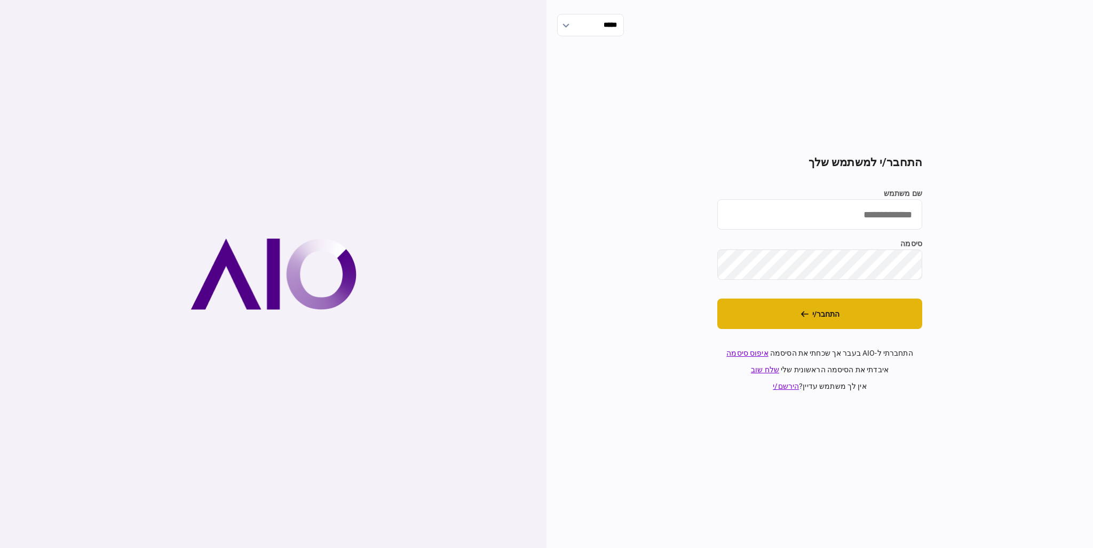
type input "*********"
click at [768, 318] on button "התחבר/י" at bounding box center [820, 313] width 205 height 30
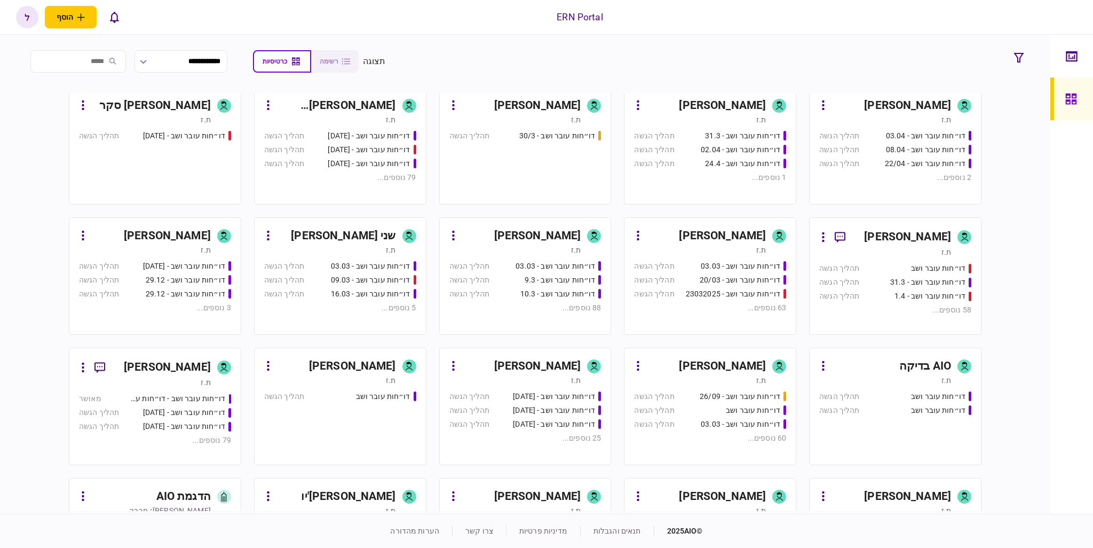
scroll to position [320, 0]
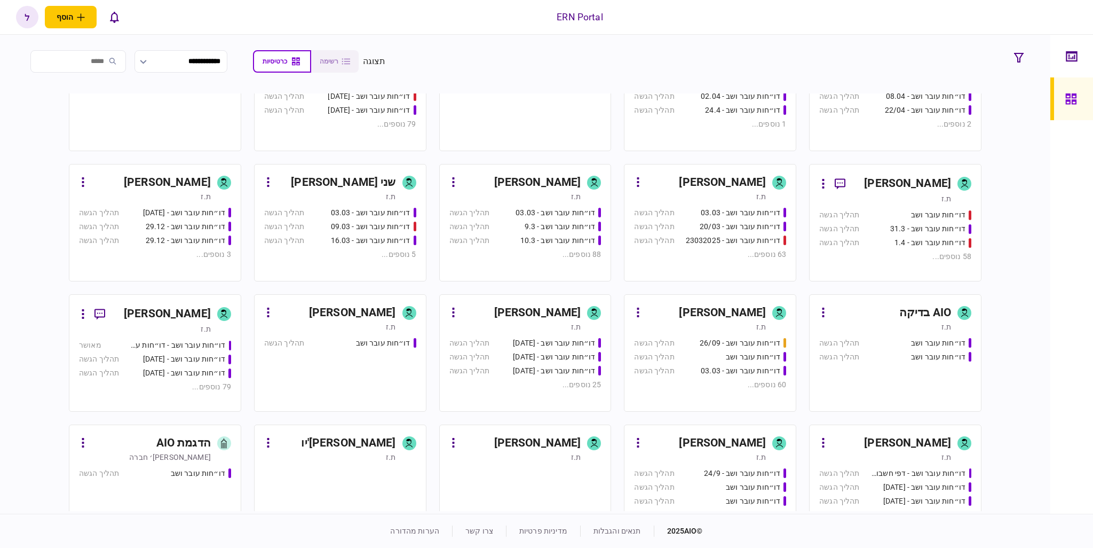
click at [733, 328] on div "ת.ז" at bounding box center [700, 326] width 132 height 11
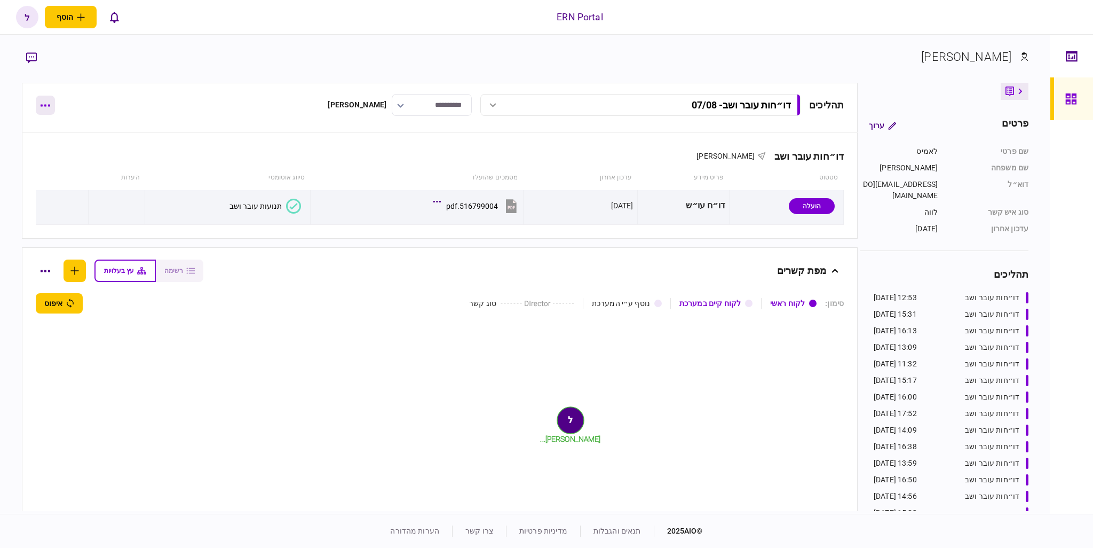
click at [50, 106] on icon "button" at bounding box center [46, 106] width 10 height 2
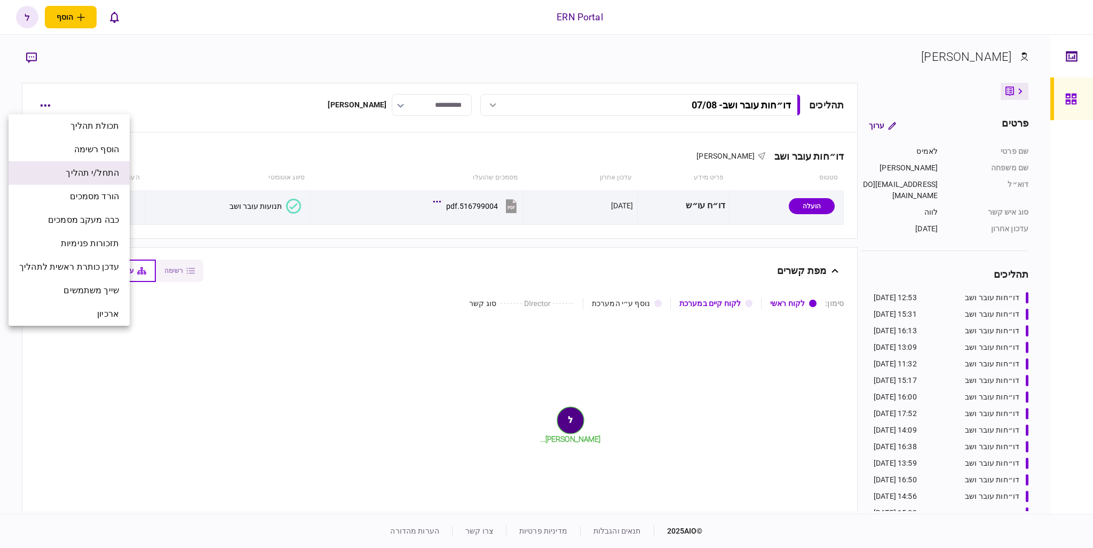
click at [94, 171] on span "התחל/י תהליך" at bounding box center [92, 173] width 53 height 13
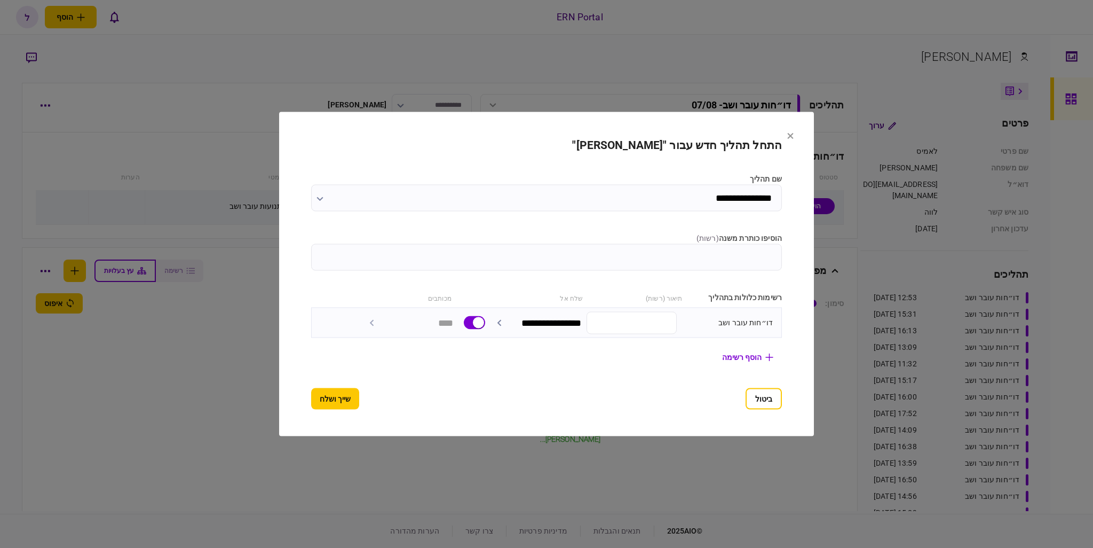
click at [686, 257] on input "הוסיפו כותרת משנה ( רשות )" at bounding box center [546, 257] width 471 height 27
type input "*****"
click at [311, 397] on button "שייך ושלח" at bounding box center [335, 398] width 48 height 21
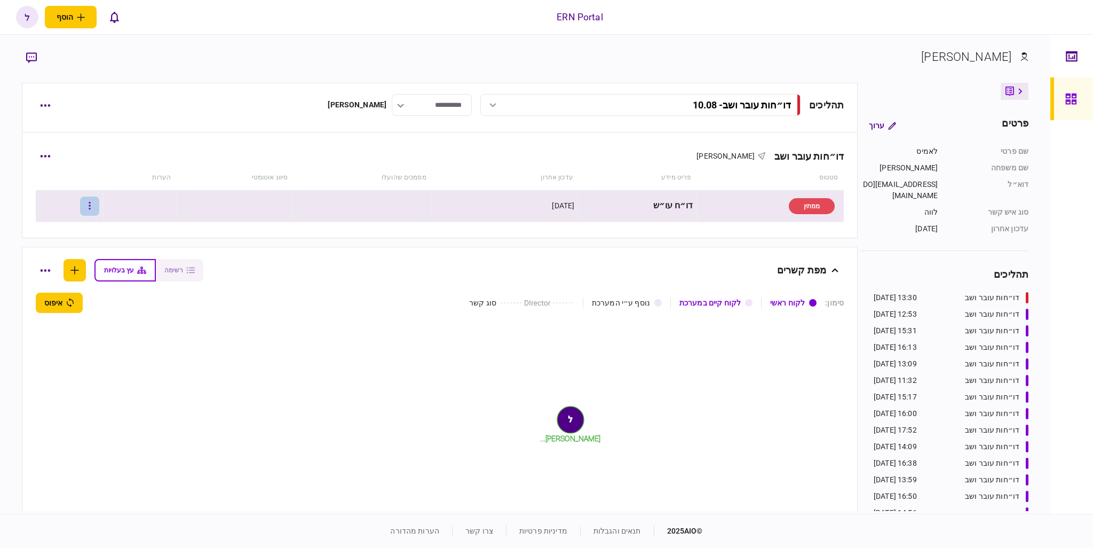
click at [90, 206] on icon "button" at bounding box center [90, 205] width 2 height 7
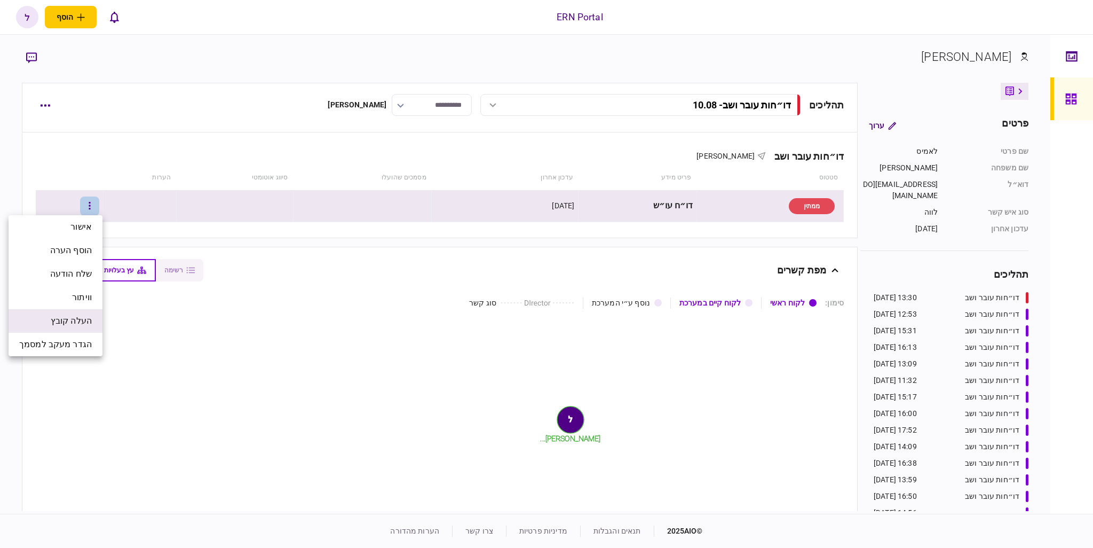
click at [73, 318] on span "העלה קובץ" at bounding box center [71, 320] width 41 height 13
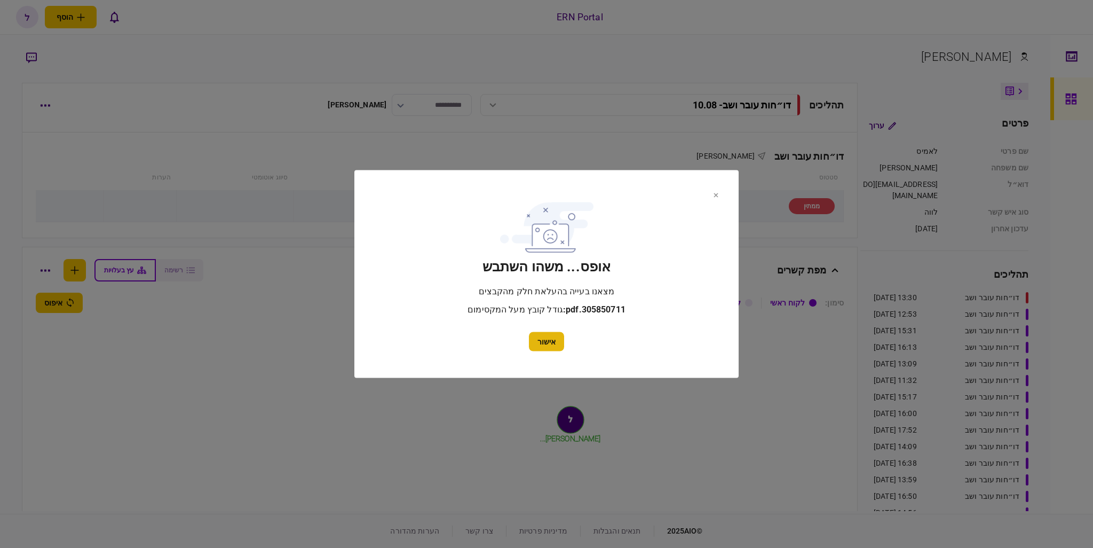
click at [548, 340] on button "אישור" at bounding box center [546, 341] width 35 height 19
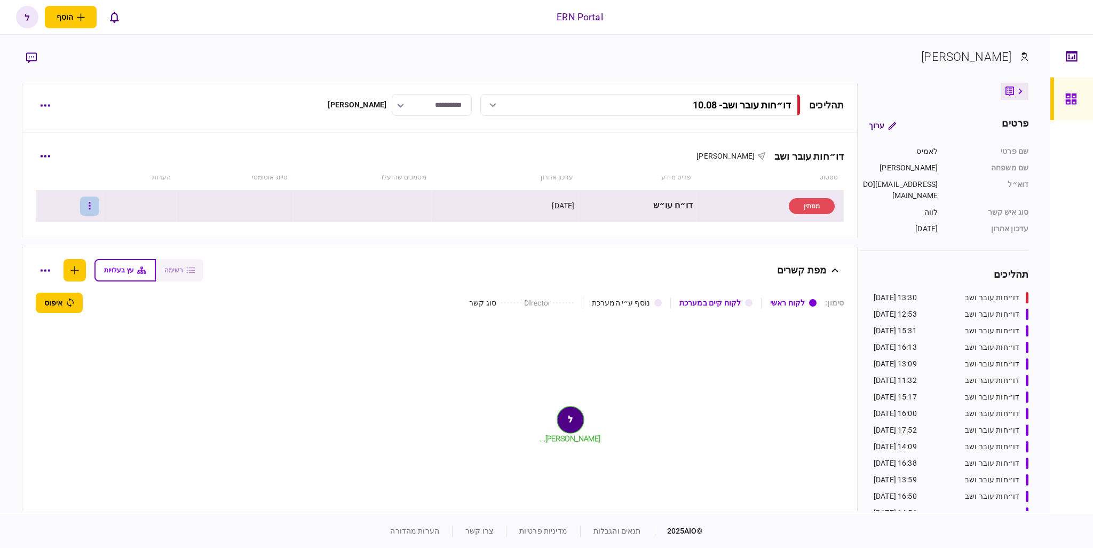
click at [91, 201] on icon "button" at bounding box center [90, 206] width 2 height 10
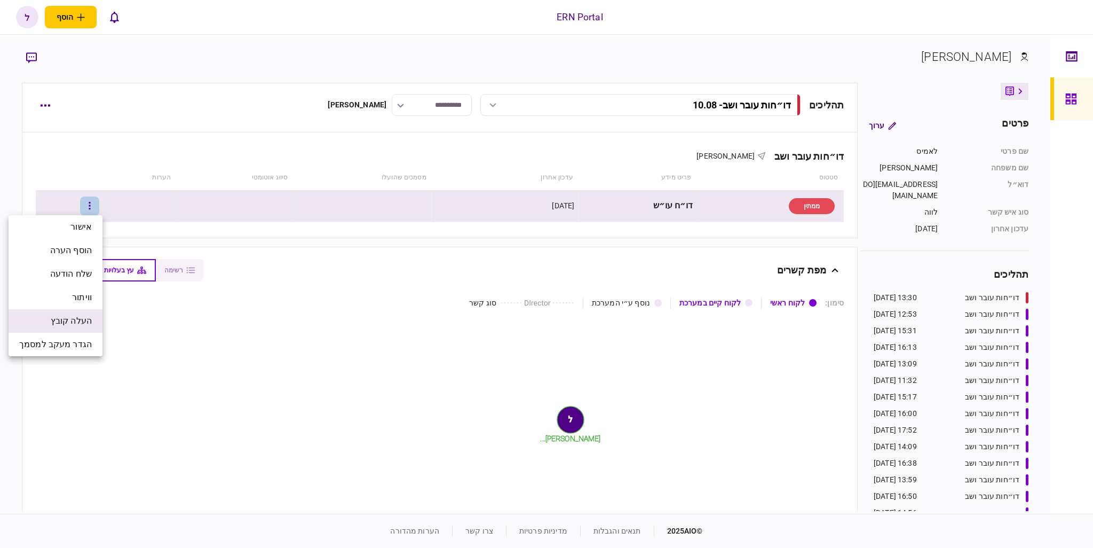
click at [81, 323] on span "העלה קובץ" at bounding box center [71, 320] width 41 height 13
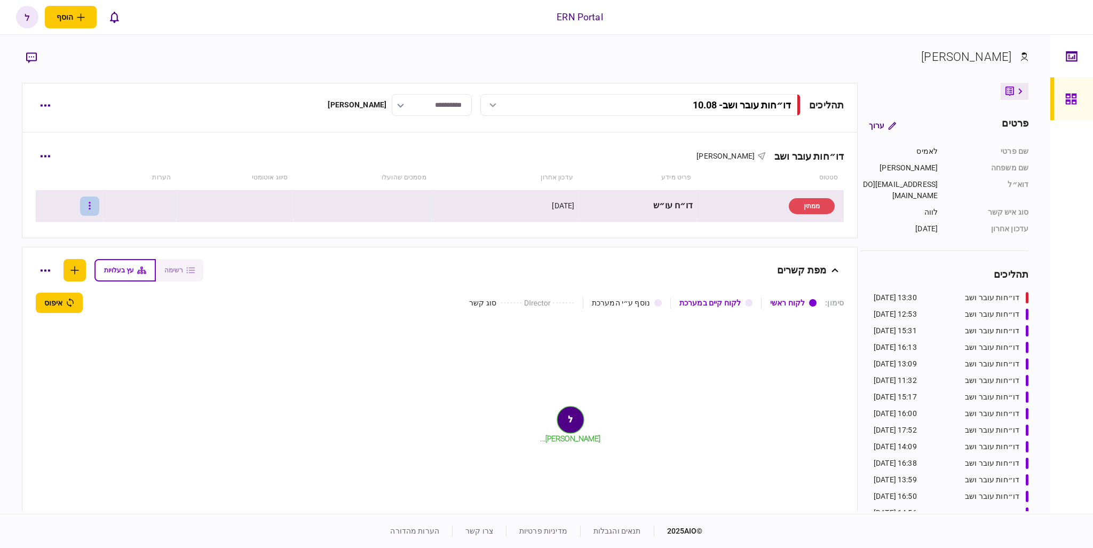
click at [99, 208] on button "button" at bounding box center [89, 205] width 19 height 19
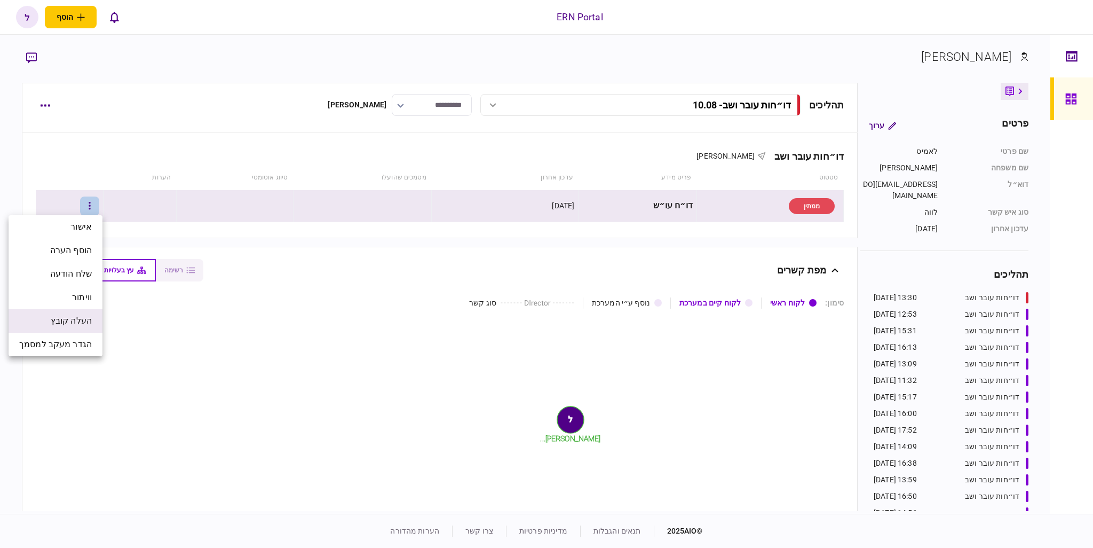
click at [72, 320] on span "העלה קובץ" at bounding box center [71, 320] width 41 height 13
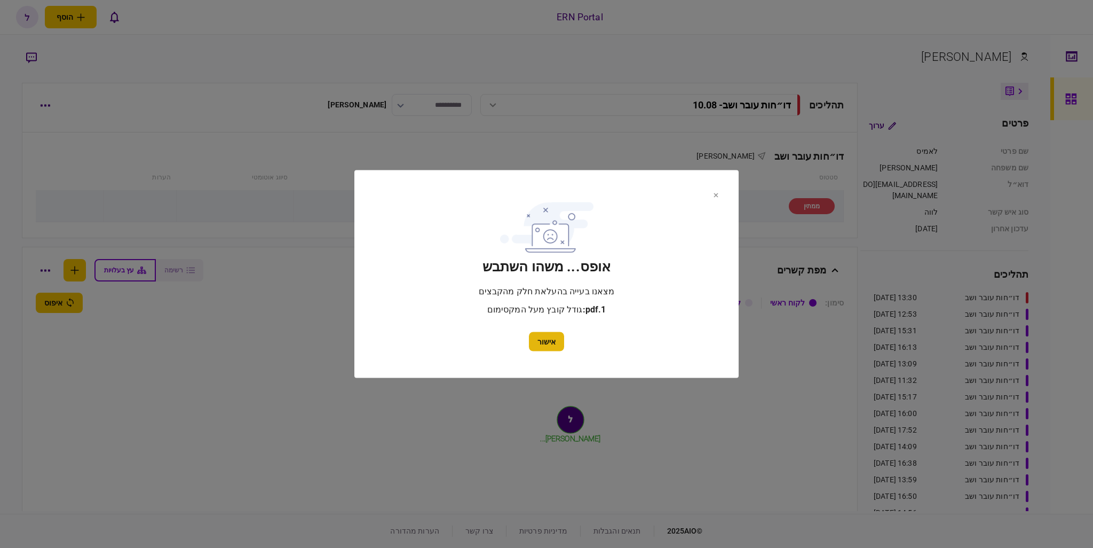
click at [542, 338] on button "אישור" at bounding box center [546, 341] width 35 height 19
